Goal: Task Accomplishment & Management: Use online tool/utility

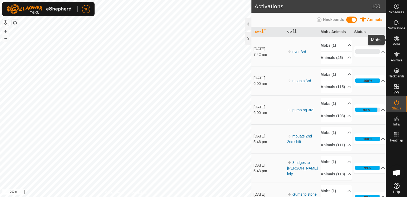
click at [396, 39] on icon at bounding box center [397, 38] width 6 height 5
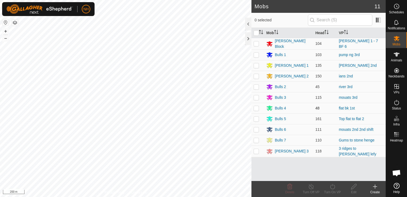
click at [256, 106] on p-checkbox at bounding box center [256, 108] width 5 height 4
checkbox input "true"
click at [332, 190] on div "Turn On VP" at bounding box center [332, 192] width 21 height 5
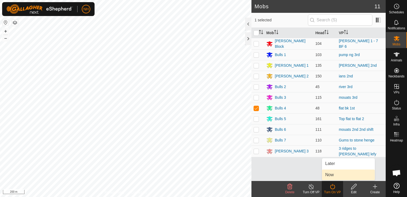
click at [336, 173] on link "Now" at bounding box center [348, 174] width 53 height 11
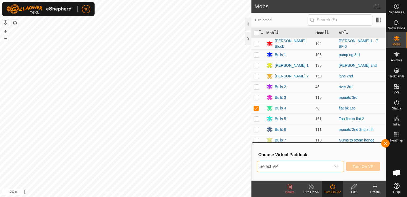
click at [301, 166] on span "Select VP" at bounding box center [295, 166] width 74 height 11
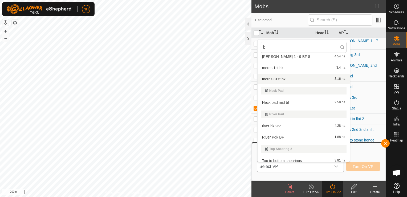
scroll to position [1011, 0]
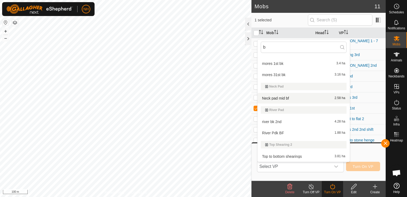
type input "b"
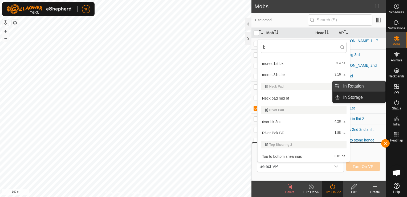
click at [369, 86] on link "In Rotation" at bounding box center [363, 86] width 46 height 11
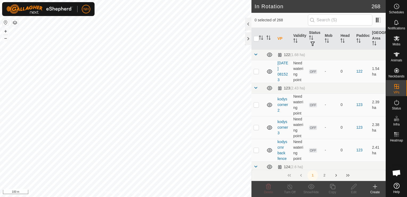
click at [375, 185] on icon at bounding box center [375, 186] width 6 height 6
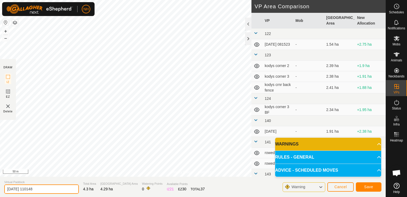
click at [53, 189] on input "[DATE] 110148" at bounding box center [41, 188] width 75 height 9
type input "2"
type input "bf 3rd"
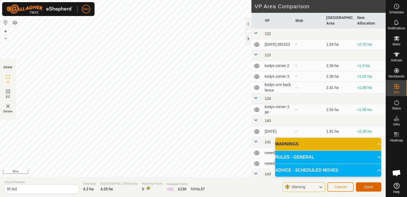
click at [372, 187] on span "Save" at bounding box center [368, 187] width 9 height 4
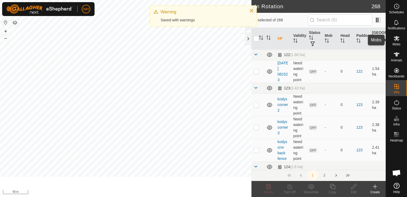
click at [396, 39] on icon at bounding box center [397, 38] width 6 height 5
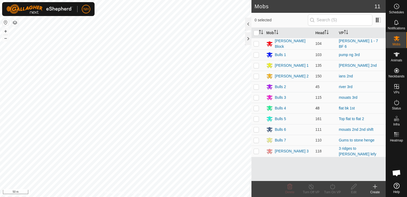
click at [260, 107] on td at bounding box center [258, 108] width 13 height 11
checkbox input "true"
click at [332, 187] on icon at bounding box center [333, 186] width 7 height 6
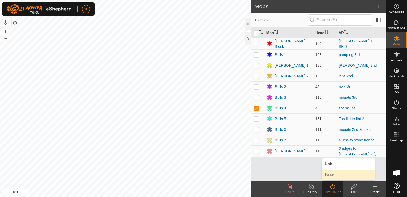
click at [332, 175] on link "Now" at bounding box center [348, 174] width 53 height 11
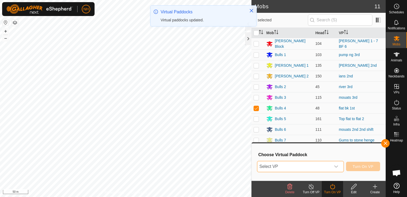
click at [296, 165] on span "Select VP" at bounding box center [295, 166] width 74 height 11
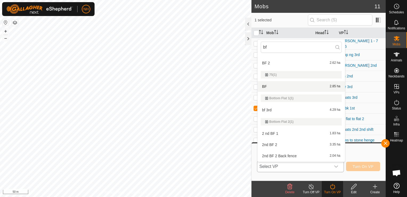
scroll to position [107, 0]
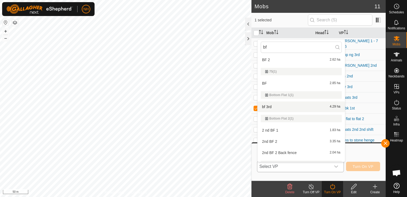
type input "bf"
click at [275, 107] on li "bf 3rd 4.29 ha" at bounding box center [301, 106] width 87 height 11
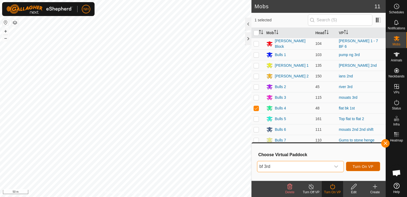
click at [367, 165] on span "Turn On VP" at bounding box center [363, 166] width 21 height 4
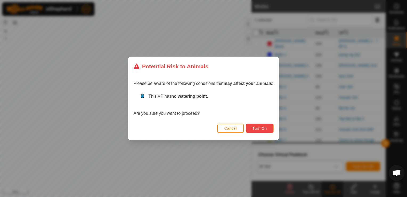
click at [257, 127] on span "Turn On" at bounding box center [260, 128] width 14 height 4
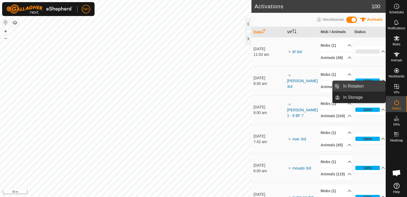
click at [350, 85] on link "In Rotation" at bounding box center [363, 86] width 46 height 11
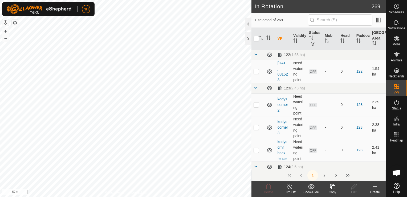
click at [375, 187] on icon at bounding box center [375, 187] width 0 height 4
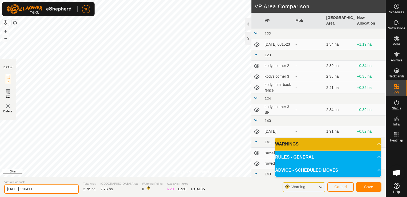
click at [54, 187] on input "[DATE] 110411" at bounding box center [41, 188] width 75 height 9
type input "2"
type input "[PERSON_NAME] 3rd"
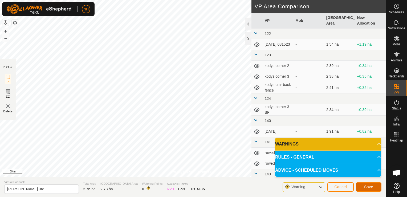
click at [367, 187] on span "Save" at bounding box center [368, 187] width 9 height 4
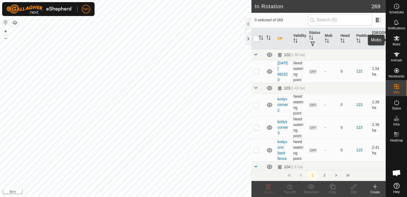
click at [394, 40] on icon at bounding box center [397, 38] width 6 height 6
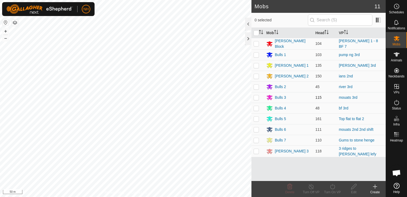
click at [255, 96] on p-checkbox at bounding box center [256, 97] width 5 height 4
checkbox input "true"
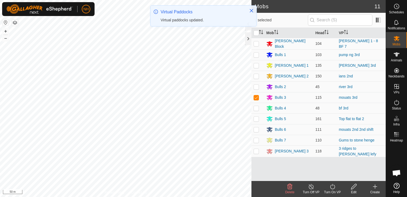
click at [334, 188] on icon at bounding box center [333, 186] width 7 height 6
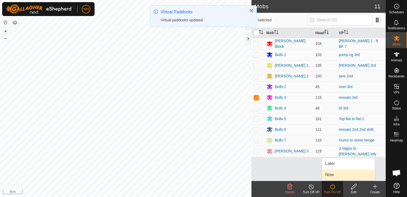
click at [330, 175] on link "Now" at bounding box center [348, 174] width 53 height 11
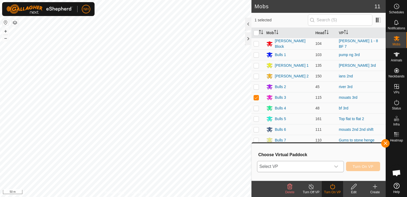
click at [310, 166] on span "Select VP" at bounding box center [295, 166] width 74 height 11
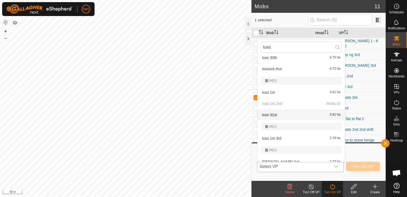
scroll to position [125, 0]
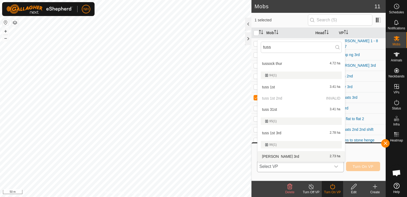
type input "tuss"
click at [280, 157] on li "[PERSON_NAME] 3rd 2.73 ha" at bounding box center [301, 156] width 87 height 11
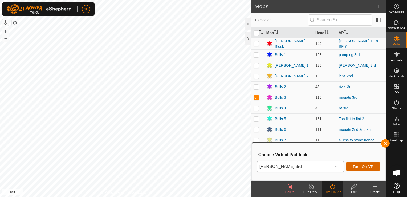
click at [355, 165] on span "Turn On VP" at bounding box center [363, 166] width 21 height 4
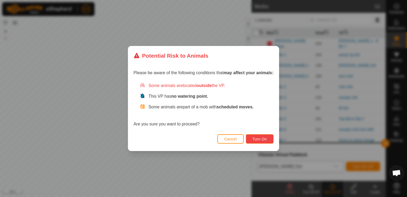
click at [259, 139] on span "Turn On" at bounding box center [260, 139] width 14 height 4
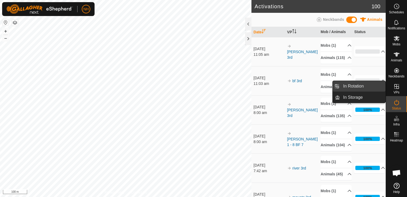
drag, startPoint x: 384, startPoint y: 86, endPoint x: 364, endPoint y: 86, distance: 20.8
click at [364, 86] on span "In Rotation" at bounding box center [353, 86] width 21 height 6
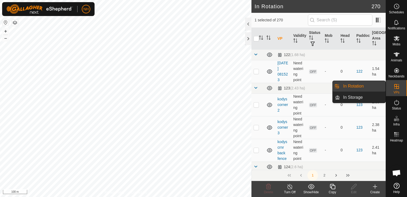
click at [377, 189] on icon at bounding box center [375, 186] width 6 height 6
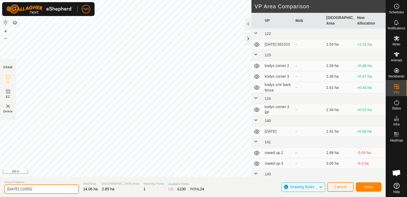
click at [53, 187] on input "[DATE] 110552" at bounding box center [41, 188] width 75 height 9
type input "2"
type input "tussock 4th"
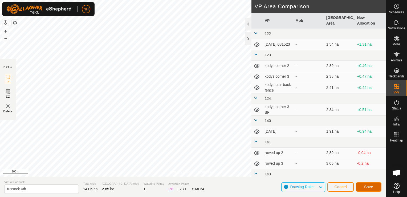
click at [368, 186] on span "Save" at bounding box center [368, 187] width 9 height 4
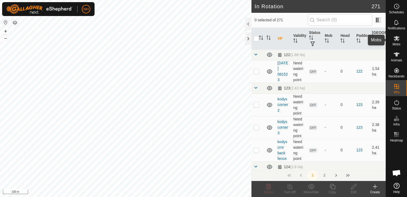
click at [398, 41] on icon at bounding box center [397, 38] width 6 height 6
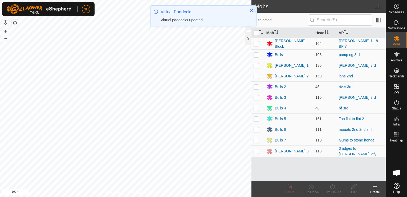
click at [257, 97] on p-checkbox at bounding box center [256, 97] width 5 height 4
checkbox input "true"
click at [331, 187] on icon at bounding box center [332, 186] width 5 height 5
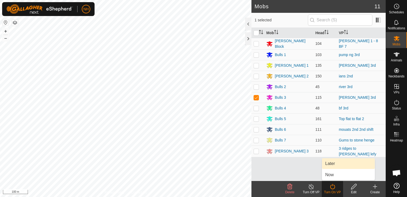
click at [332, 162] on link "Later" at bounding box center [348, 163] width 53 height 11
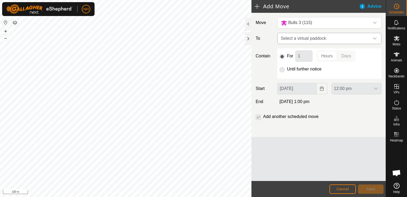
click at [308, 37] on span "Select a virtual paddock" at bounding box center [324, 38] width 91 height 11
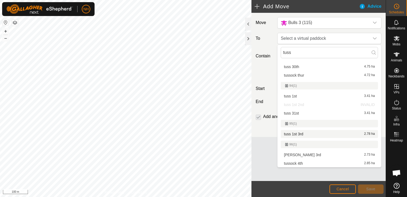
scroll to position [102, 0]
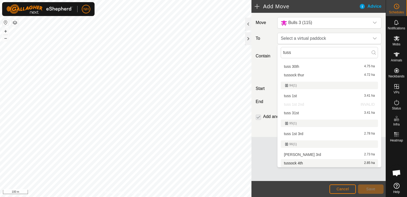
type input "tuss"
click at [301, 163] on li "tussock 4th 2.85 ha" at bounding box center [329, 163] width 97 height 8
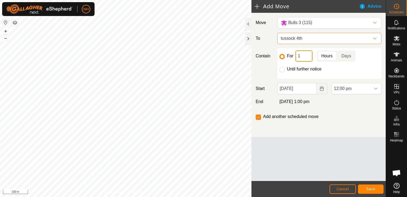
click at [302, 54] on input "1" at bounding box center [304, 55] width 17 height 11
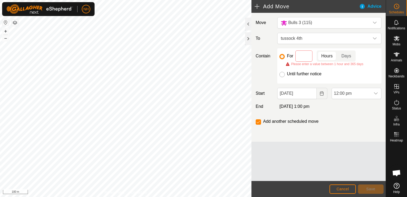
click at [281, 74] on input "Until further notice" at bounding box center [282, 74] width 5 height 5
radio input "true"
checkbox input "false"
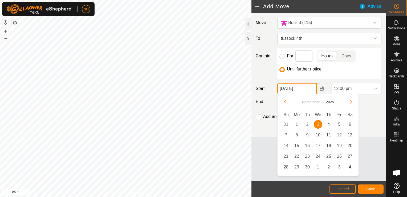
click at [291, 90] on input "[DATE]" at bounding box center [297, 88] width 39 height 11
click at [330, 125] on span "4" at bounding box center [329, 124] width 9 height 9
type input "[DATE]"
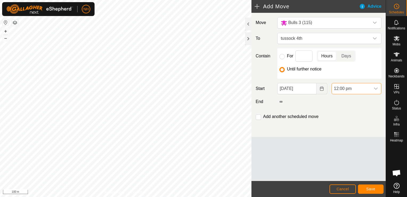
click at [345, 87] on span "12:00 pm" at bounding box center [351, 88] width 39 height 11
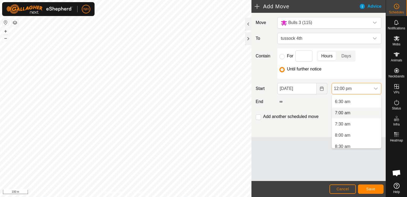
scroll to position [117, 0]
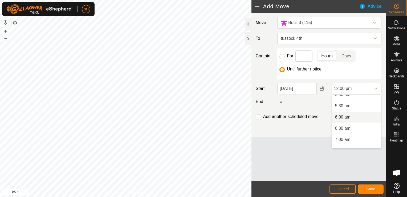
click at [349, 115] on li "6:00 am" at bounding box center [356, 117] width 49 height 11
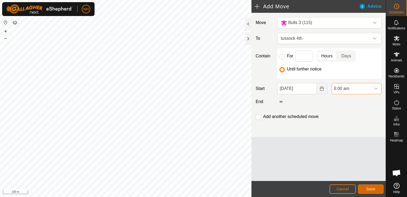
click at [371, 187] on span "Save" at bounding box center [371, 189] width 9 height 4
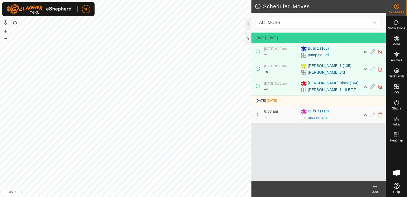
click at [159, 197] on html "NH Schedules Notifications Mobs Animals Neckbands VPs Status Infra Heatmap Help…" at bounding box center [203, 98] width 407 height 197
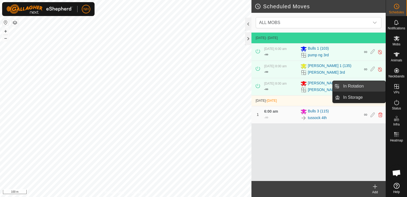
click at [355, 85] on link "In Rotation" at bounding box center [363, 86] width 46 height 11
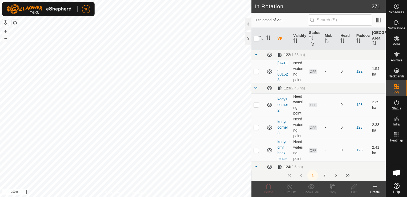
click at [373, 187] on icon at bounding box center [375, 186] width 6 height 6
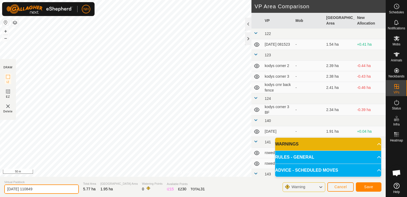
click at [64, 188] on input "[DATE] 110849" at bounding box center [41, 188] width 75 height 9
type input "2"
type input "ians to by crop"
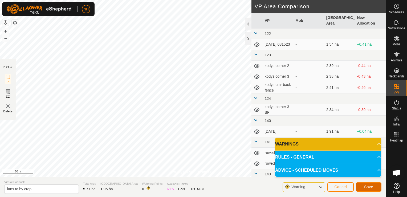
click at [367, 186] on span "Save" at bounding box center [368, 187] width 9 height 4
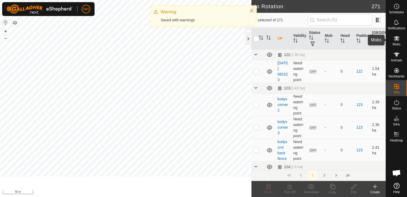
click at [395, 39] on icon at bounding box center [397, 38] width 6 height 6
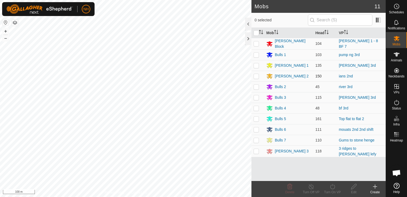
click at [256, 76] on p-checkbox at bounding box center [256, 76] width 5 height 4
checkbox input "true"
click at [332, 187] on icon at bounding box center [333, 186] width 7 height 6
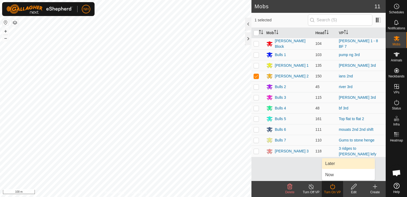
click at [331, 161] on link "Later" at bounding box center [348, 163] width 53 height 11
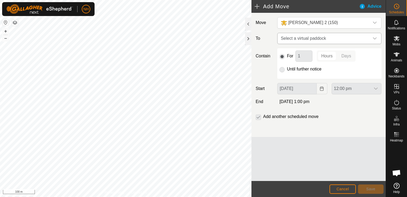
click at [302, 38] on span "Select a virtual paddock" at bounding box center [324, 38] width 91 height 11
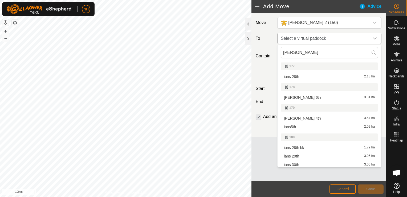
type input "ians"
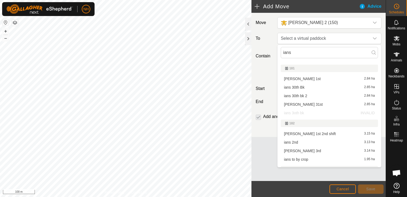
scroll to position [132, 0]
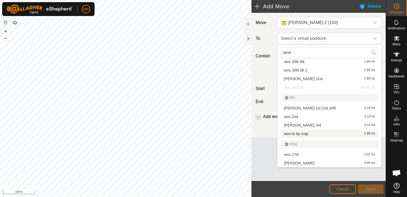
type input "ians"
click at [296, 134] on li "ians to by crop 1.95 ha" at bounding box center [329, 134] width 97 height 8
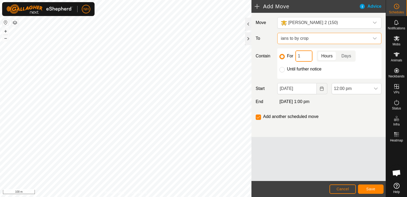
click at [304, 53] on input "1" at bounding box center [304, 55] width 17 height 11
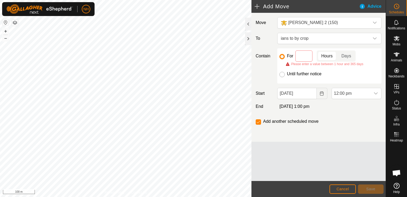
click at [283, 74] on input "Until further notice" at bounding box center [282, 74] width 5 height 5
radio input "true"
checkbox input "false"
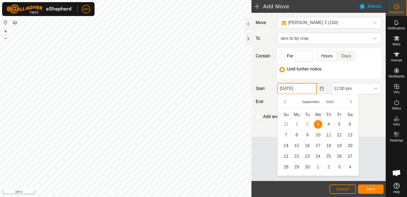
click at [284, 87] on input "[DATE]" at bounding box center [297, 88] width 39 height 11
click at [330, 123] on span "4" at bounding box center [329, 124] width 9 height 9
type input "[DATE]"
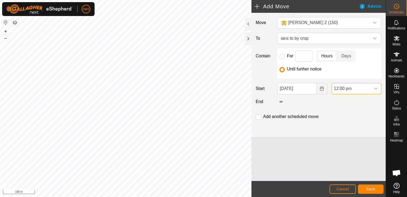
click at [347, 87] on span "12:00 pm" at bounding box center [351, 88] width 39 height 11
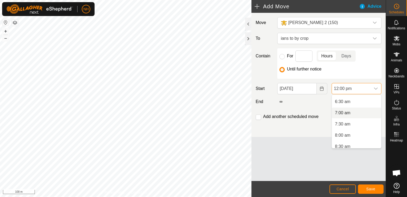
scroll to position [117, 0]
click at [342, 118] on li "6:00 am" at bounding box center [356, 117] width 49 height 11
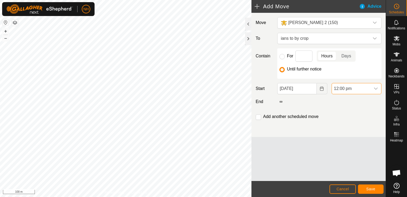
scroll to position [226, 0]
click at [371, 185] on button "Save" at bounding box center [371, 188] width 26 height 9
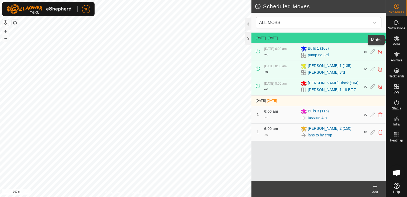
click at [396, 41] on icon at bounding box center [397, 38] width 6 height 6
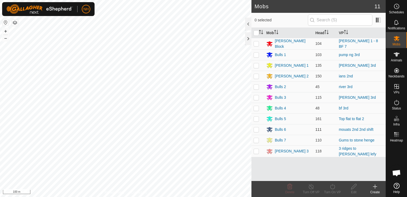
click at [256, 127] on p-checkbox at bounding box center [256, 129] width 5 height 4
checkbox input "true"
click at [332, 186] on icon at bounding box center [333, 186] width 7 height 6
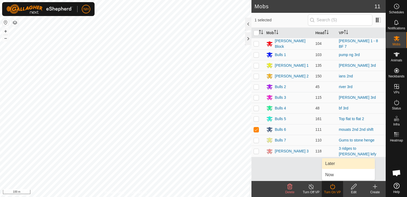
click at [332, 164] on link "Later" at bounding box center [348, 163] width 53 height 11
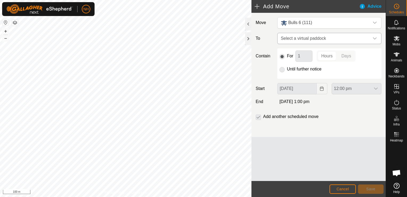
click at [288, 39] on span "Select a virtual paddock" at bounding box center [324, 38] width 91 height 11
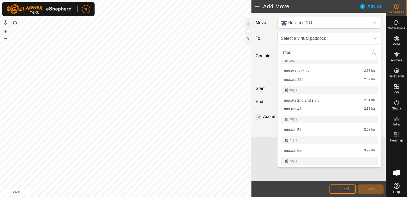
scroll to position [107, 0]
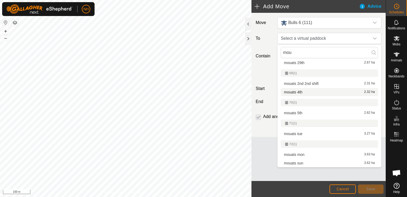
type input "mou"
click at [298, 90] on li "mouats 4th 2.32 ha" at bounding box center [329, 92] width 97 height 8
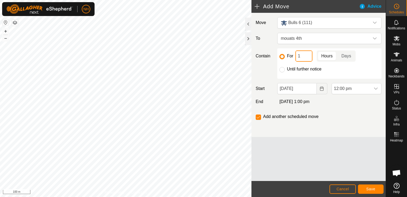
click at [303, 55] on input "1" at bounding box center [304, 55] width 17 height 11
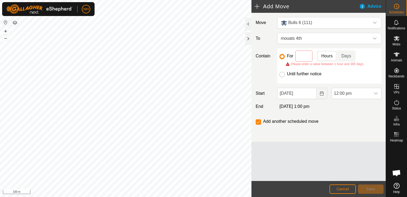
click at [282, 73] on input "Until further notice" at bounding box center [282, 74] width 5 height 5
radio input "true"
checkbox input "false"
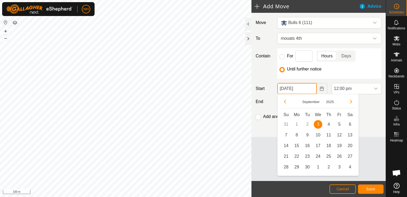
click at [285, 86] on input "[DATE]" at bounding box center [297, 88] width 39 height 11
click at [327, 124] on span "4" at bounding box center [329, 124] width 9 height 9
type input "[DATE]"
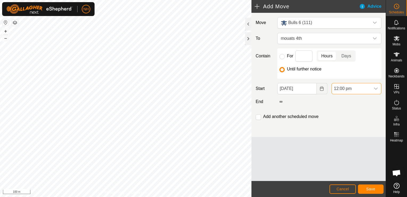
click at [348, 86] on span "12:00 pm" at bounding box center [351, 88] width 39 height 11
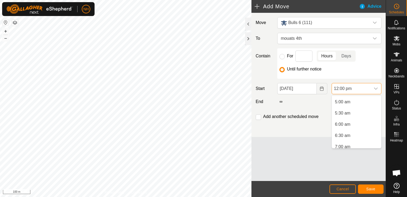
scroll to position [117, 0]
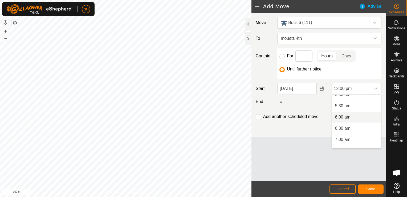
click at [344, 118] on li "6:00 am" at bounding box center [356, 117] width 49 height 11
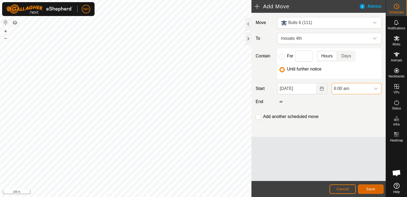
click at [371, 188] on span "Save" at bounding box center [371, 189] width 9 height 4
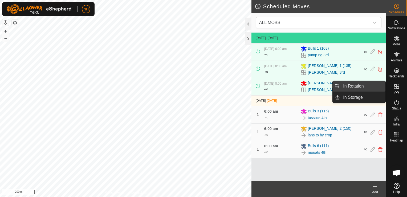
click at [353, 85] on link "In Rotation" at bounding box center [363, 86] width 46 height 11
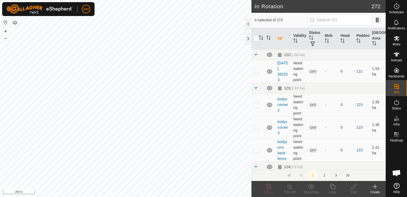
click at [374, 186] on icon at bounding box center [376, 186] width 4 height 0
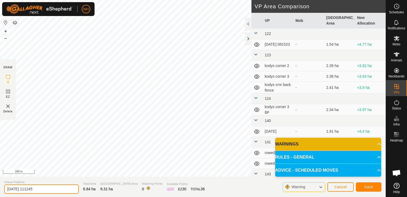
click at [64, 188] on input "2025-09-03 111245" at bounding box center [41, 188] width 75 height 9
type input "2"
type input "mulvey 3rd 2"
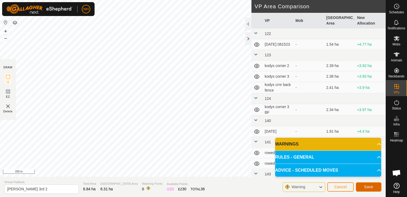
click at [362, 185] on button "Save" at bounding box center [369, 186] width 26 height 9
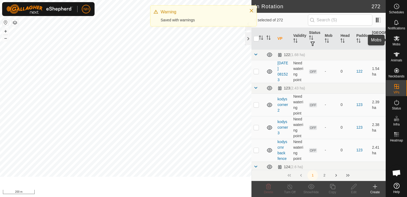
click at [398, 37] on icon at bounding box center [397, 38] width 6 height 5
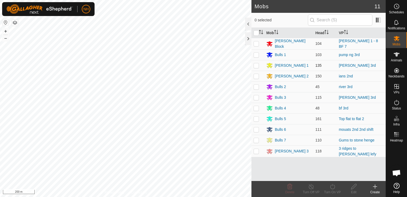
click at [257, 65] on p-checkbox at bounding box center [256, 65] width 5 height 4
checkbox input "true"
click at [331, 187] on icon at bounding box center [332, 186] width 5 height 5
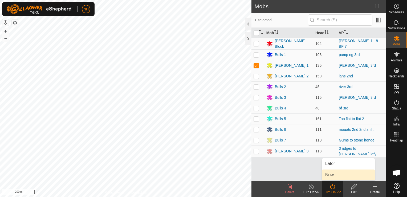
click at [331, 174] on link "Now" at bounding box center [348, 174] width 53 height 11
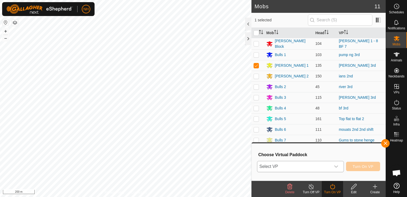
click at [308, 164] on span "Select VP" at bounding box center [295, 166] width 74 height 11
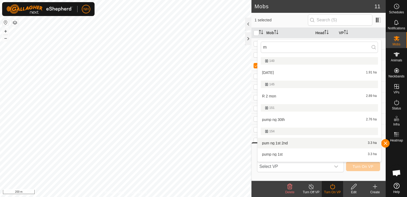
type input "mu"
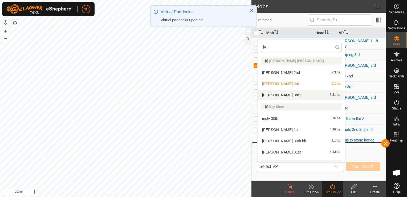
type input "lv"
click at [280, 93] on li "mulvey 3rd 2 6.31 ha" at bounding box center [301, 95] width 87 height 11
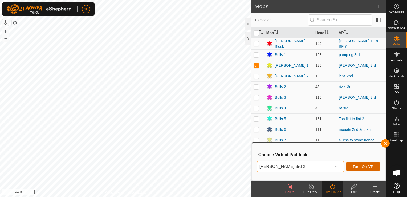
click at [372, 166] on span "Turn On VP" at bounding box center [363, 166] width 21 height 4
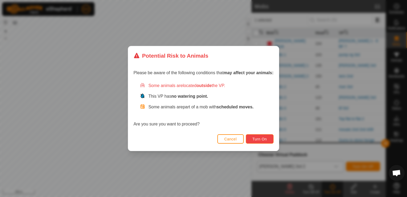
click at [263, 138] on span "Turn On" at bounding box center [260, 139] width 14 height 4
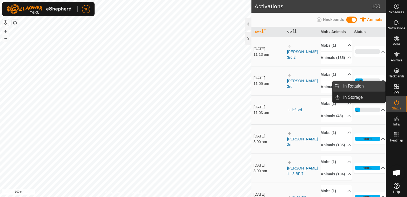
click at [359, 85] on link "In Rotation" at bounding box center [363, 86] width 46 height 11
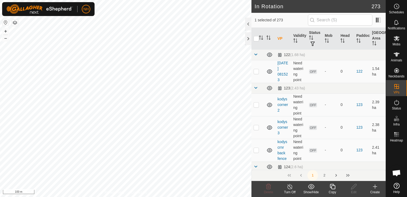
click at [376, 186] on icon at bounding box center [376, 186] width 4 height 0
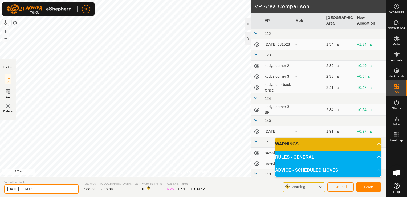
click at [64, 188] on input "2025-09-03 111413" at bounding box center [41, 188] width 75 height 9
type input "2"
type input "mores 3rd bk"
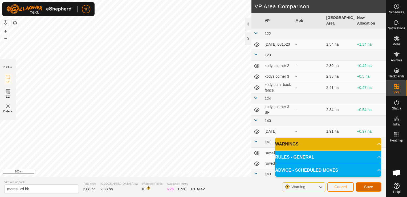
click at [367, 186] on span "Save" at bounding box center [368, 187] width 9 height 4
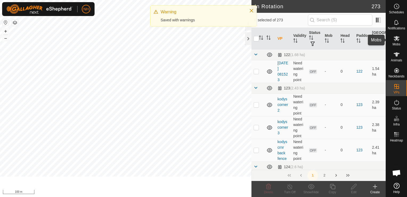
click at [395, 39] on icon at bounding box center [397, 38] width 6 height 5
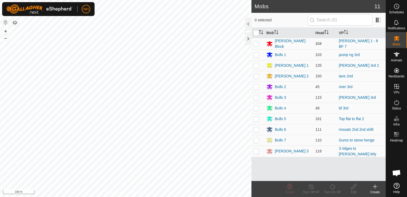
click at [257, 43] on p-checkbox at bounding box center [256, 43] width 5 height 4
checkbox input "true"
click at [334, 188] on icon at bounding box center [333, 186] width 7 height 6
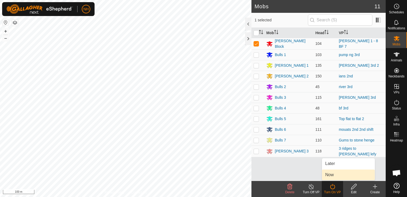
click at [333, 176] on link "Now" at bounding box center [348, 174] width 53 height 11
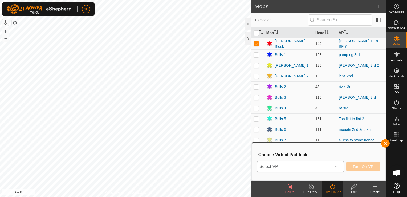
click at [315, 167] on span "Select VP" at bounding box center [295, 166] width 74 height 11
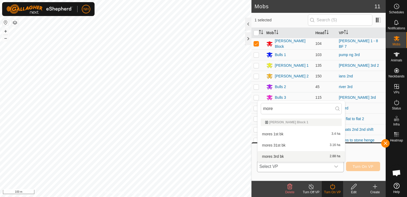
type input "more"
click at [298, 154] on li "mores 3rd bk 2.88 ha" at bounding box center [301, 156] width 87 height 11
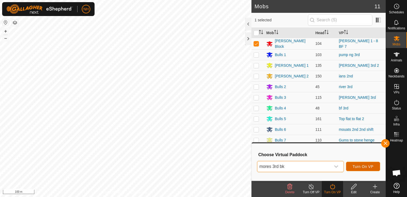
click at [364, 165] on span "Turn On VP" at bounding box center [363, 166] width 21 height 4
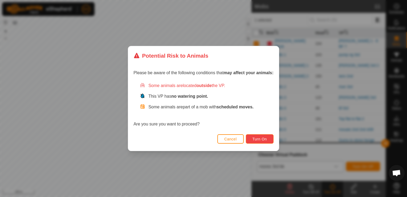
click at [270, 139] on button "Turn On" at bounding box center [260, 138] width 28 height 9
